Goal: Find contact information: Find contact information

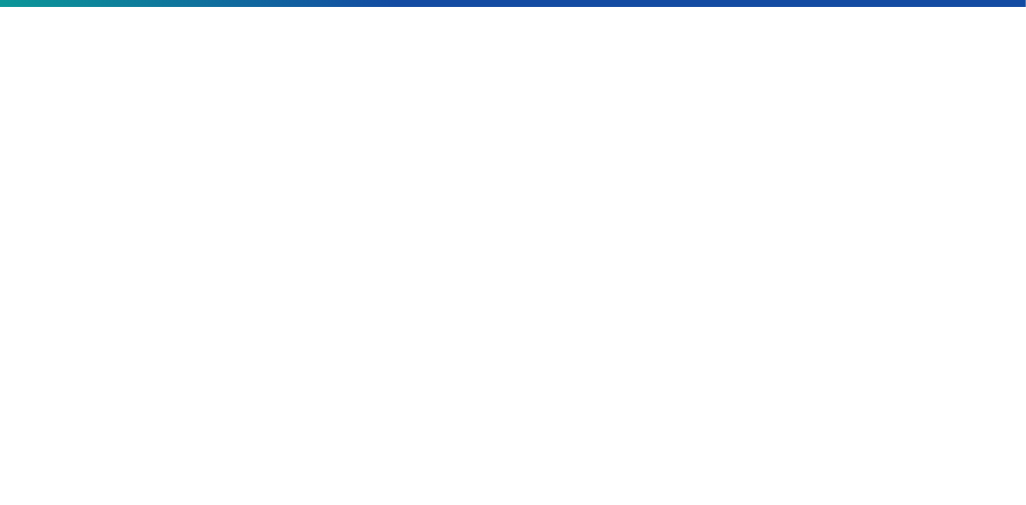
scroll to position [335, 0]
